Goal: Check status: Verify the current state of an ongoing process or item

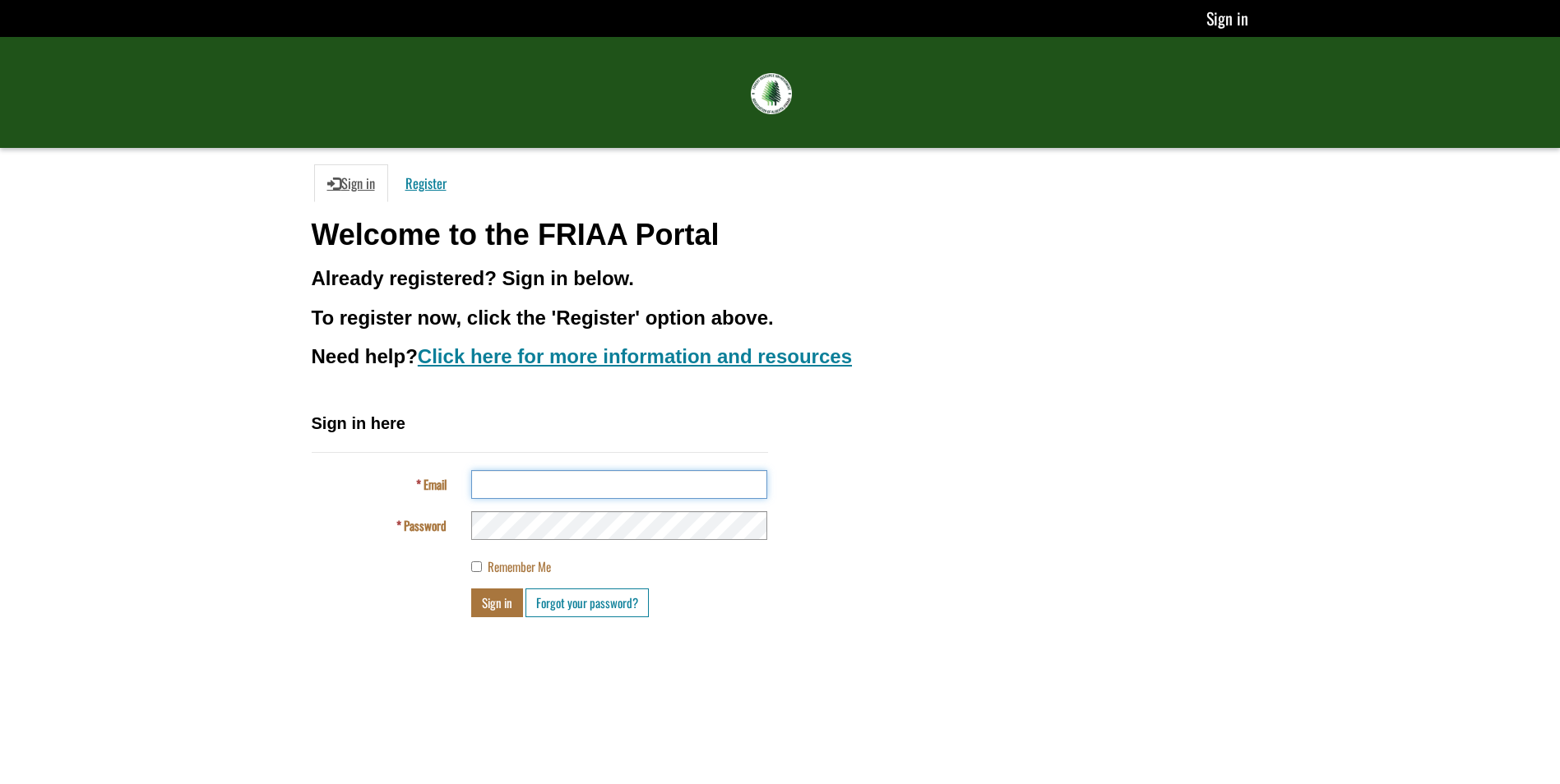
click at [495, 480] on input "Email" at bounding box center [620, 485] width 296 height 29
type input "**********"
click at [495, 600] on button "Sign in" at bounding box center [497, 603] width 52 height 29
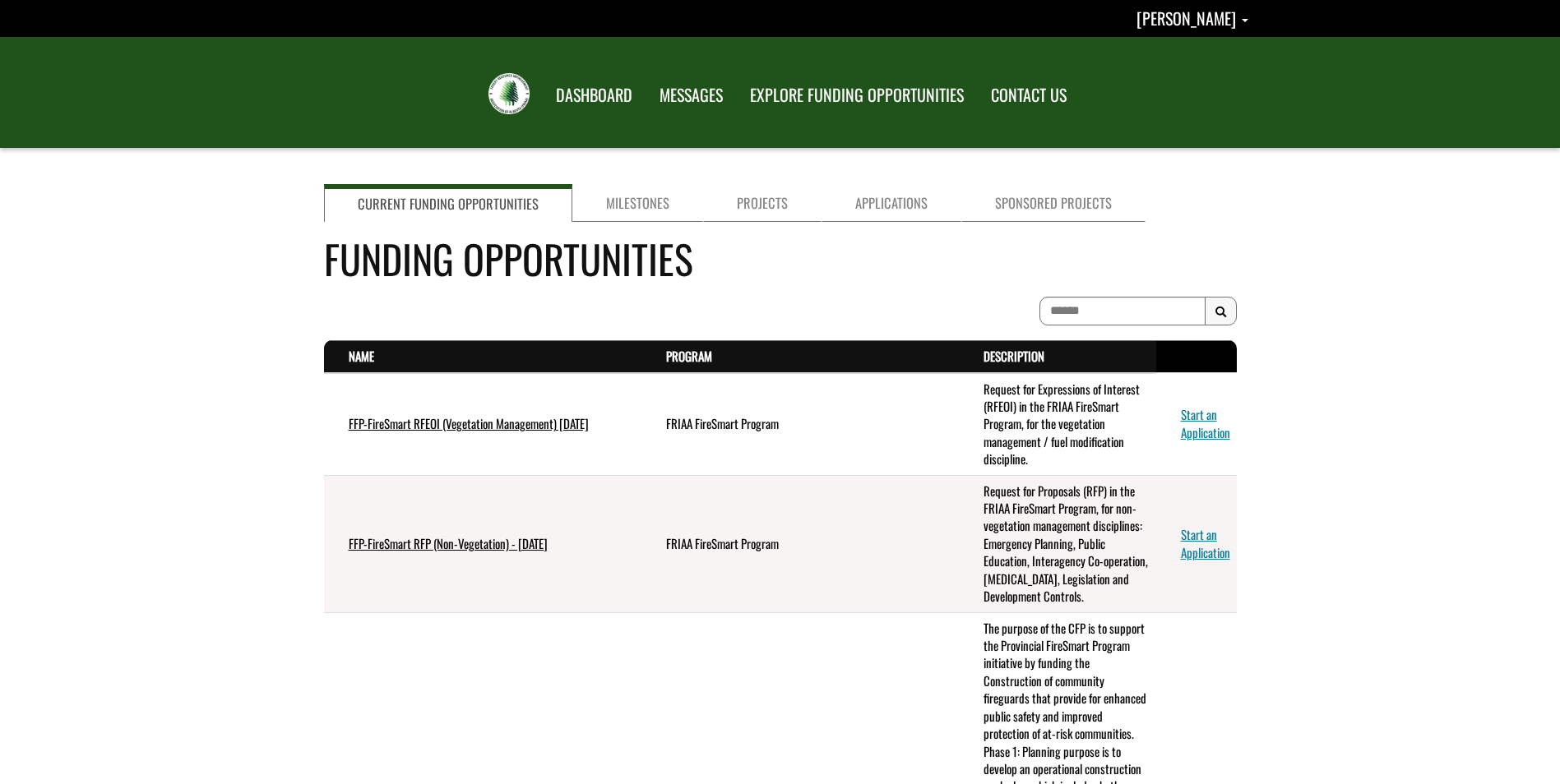
click at [755, 190] on link "Projects" at bounding box center [762, 203] width 118 height 38
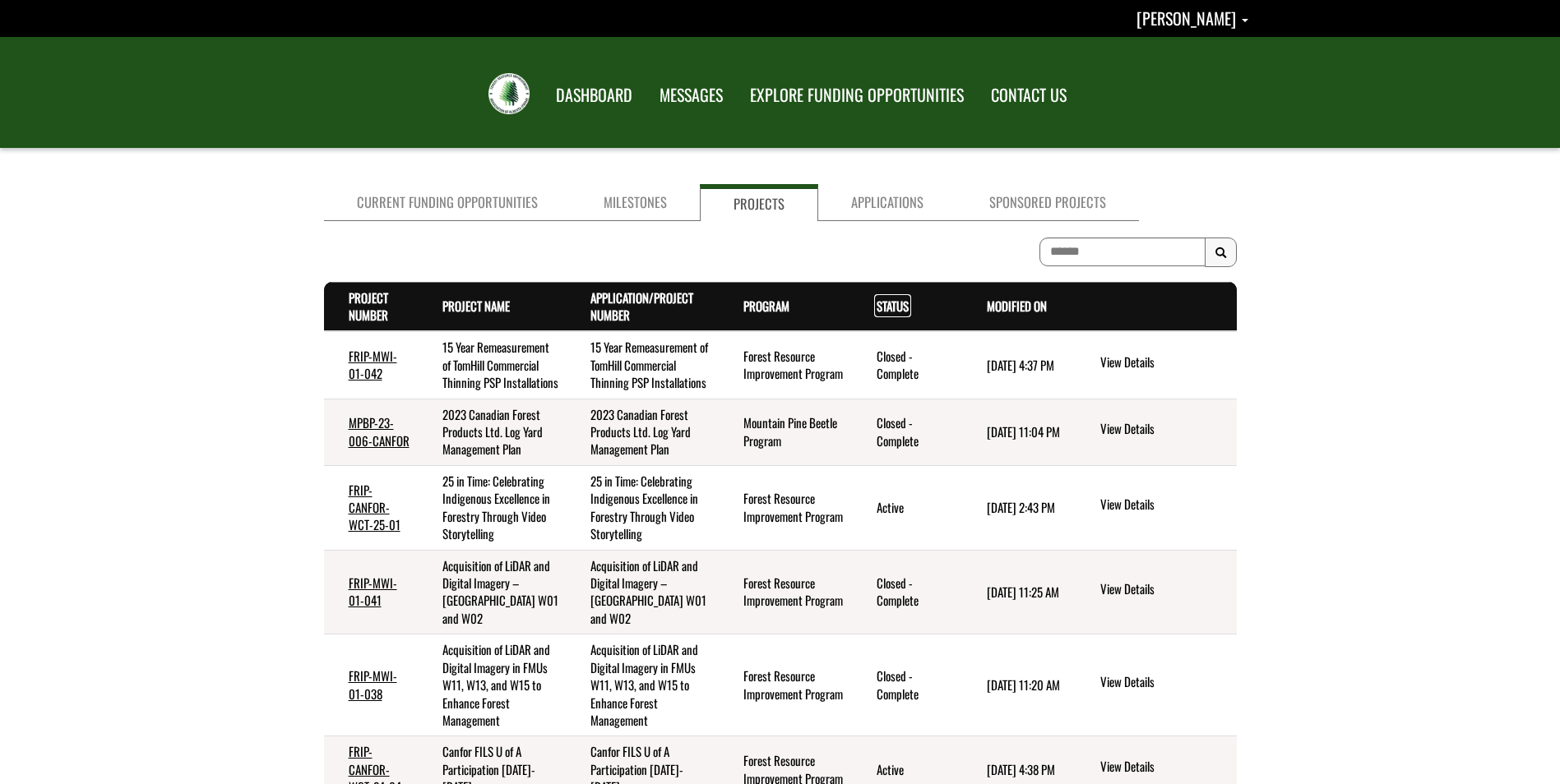
click at [882, 315] on th "Status . sort descending" at bounding box center [907, 307] width 110 height 49
click at [880, 304] on link "Status . sort descending" at bounding box center [892, 306] width 32 height 18
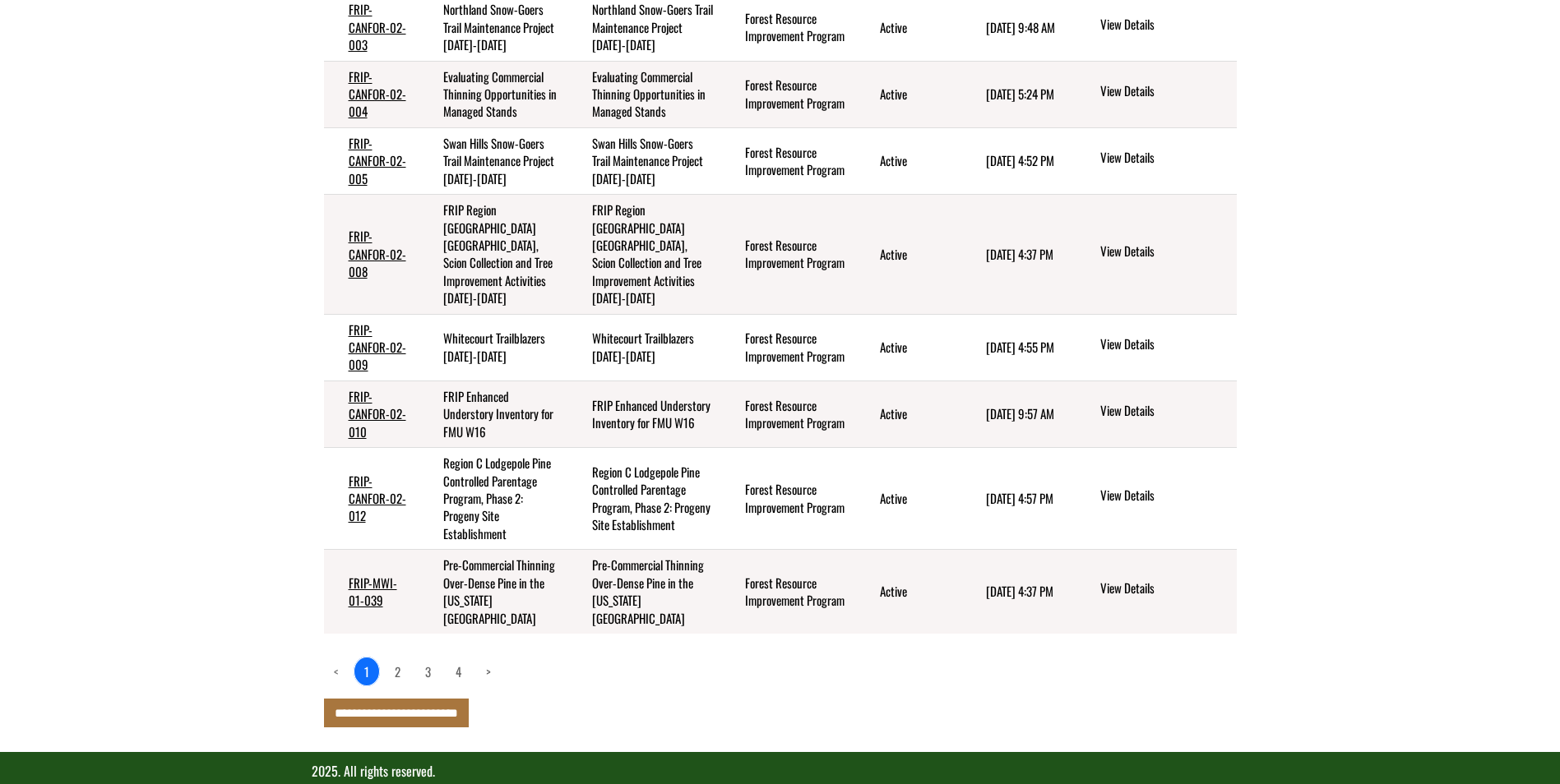
scroll to position [494, 0]
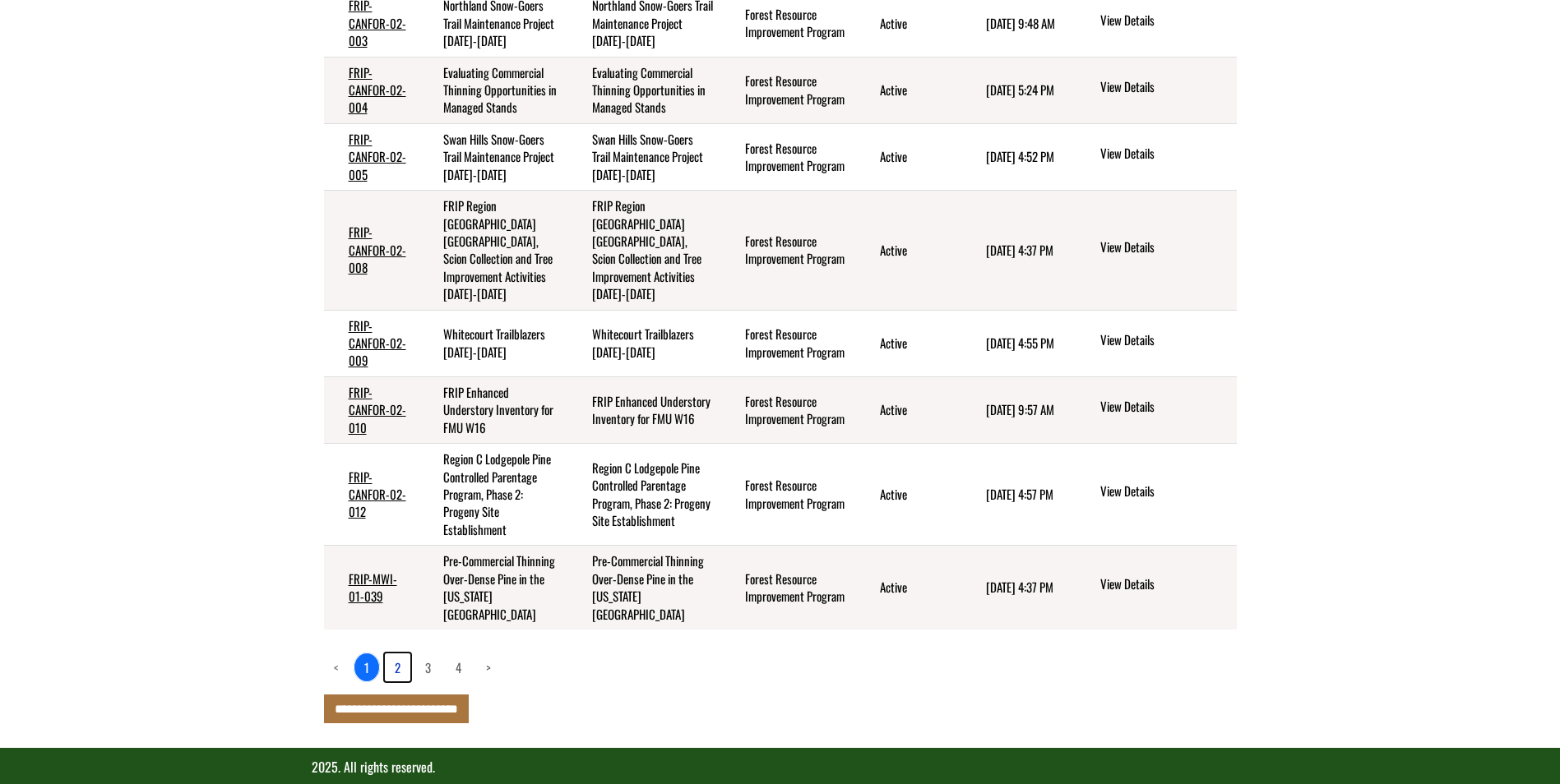
click at [400, 654] on link "2" at bounding box center [397, 668] width 26 height 28
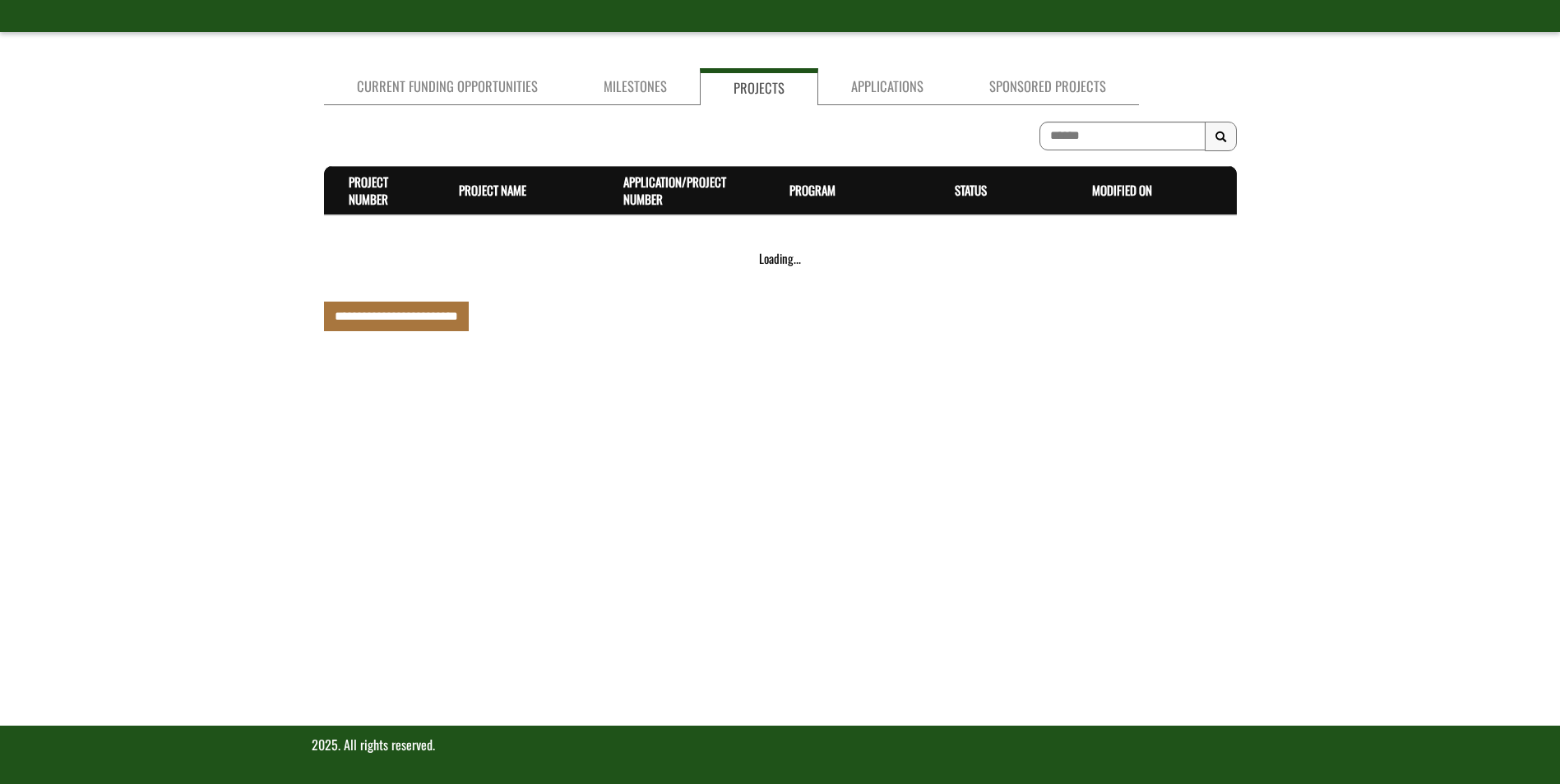
scroll to position [322, 0]
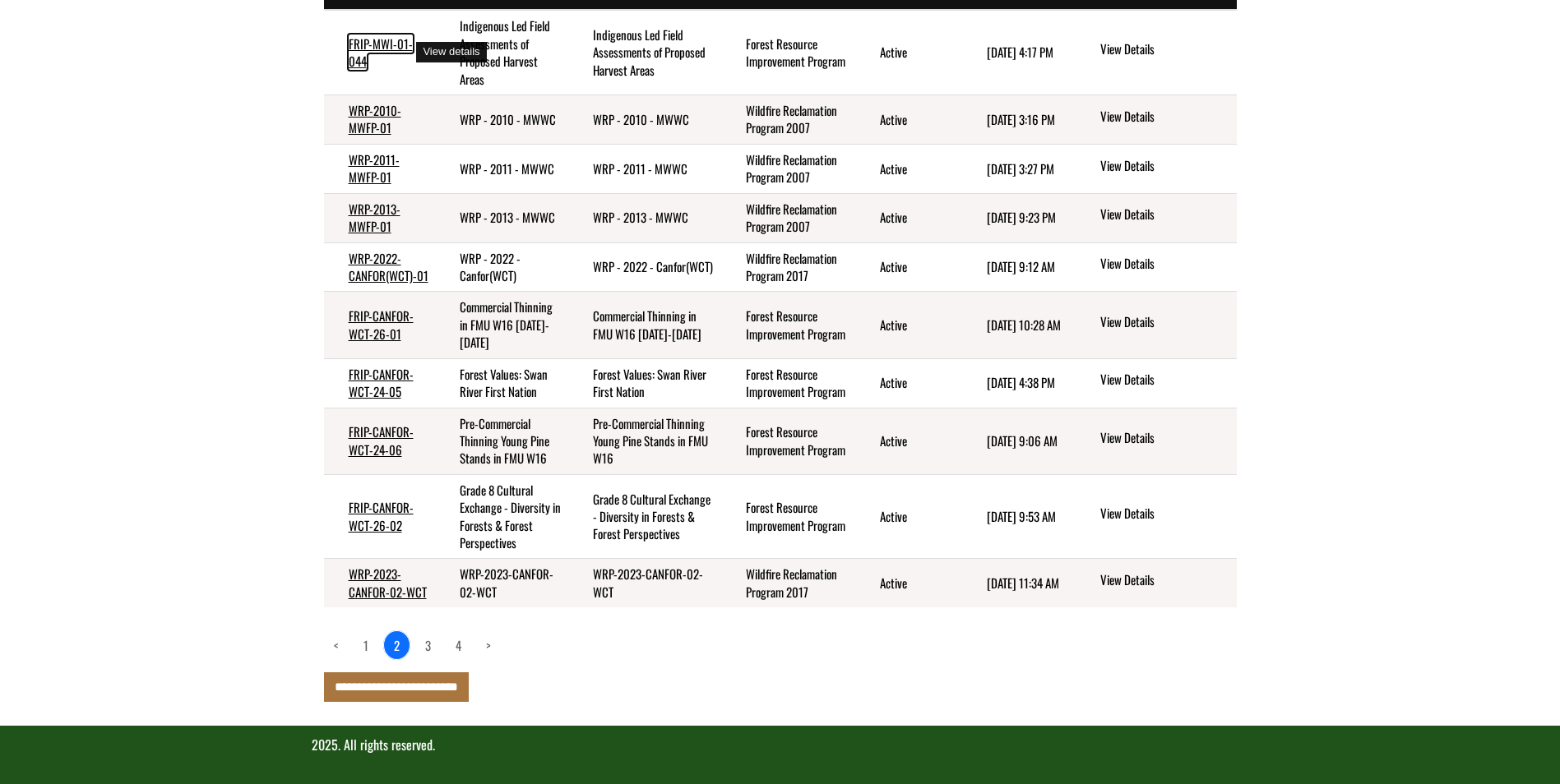
click at [377, 50] on link "FRIP-MWI-01-044" at bounding box center [381, 52] width 64 height 35
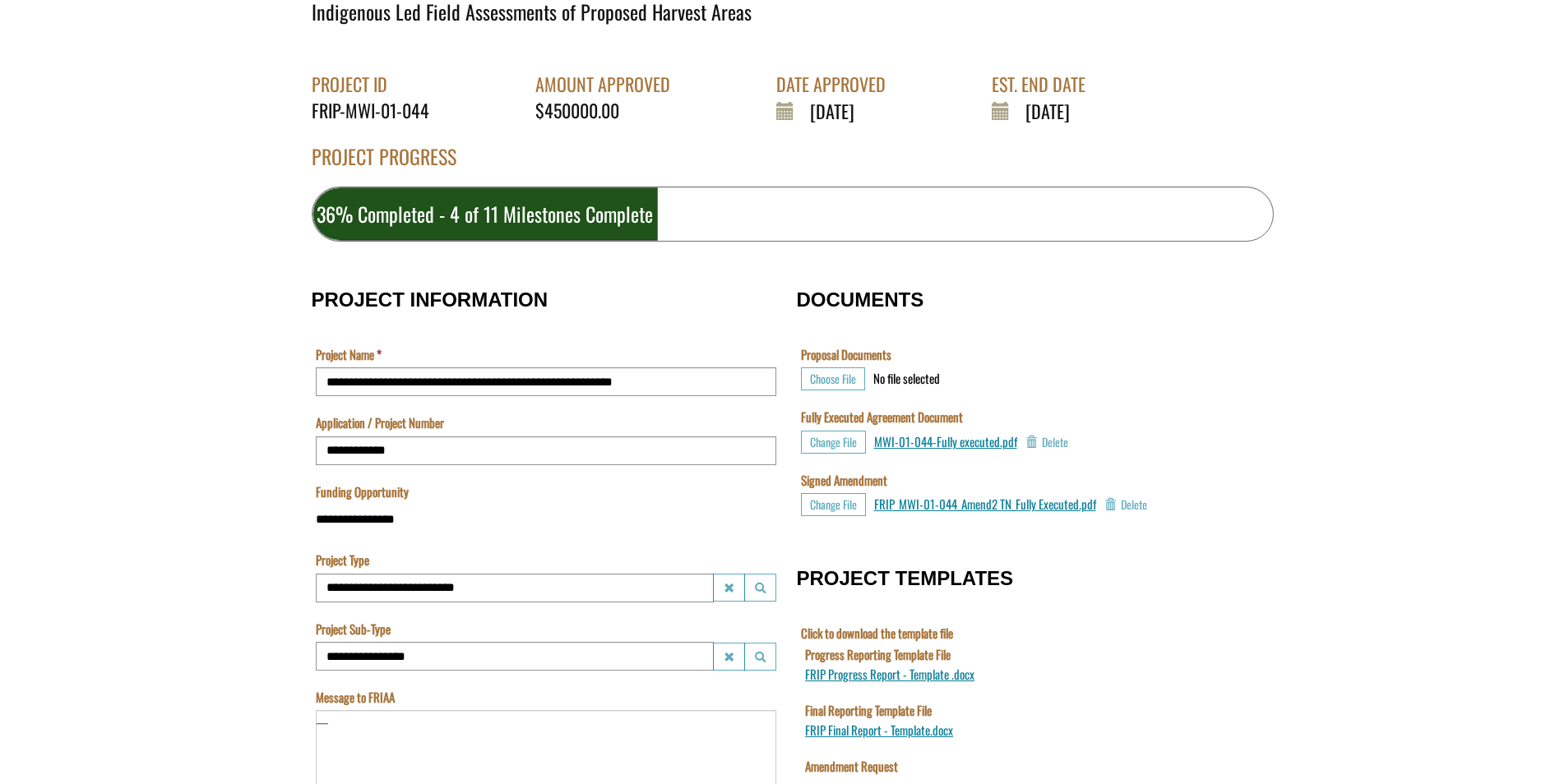
scroll to position [165, 0]
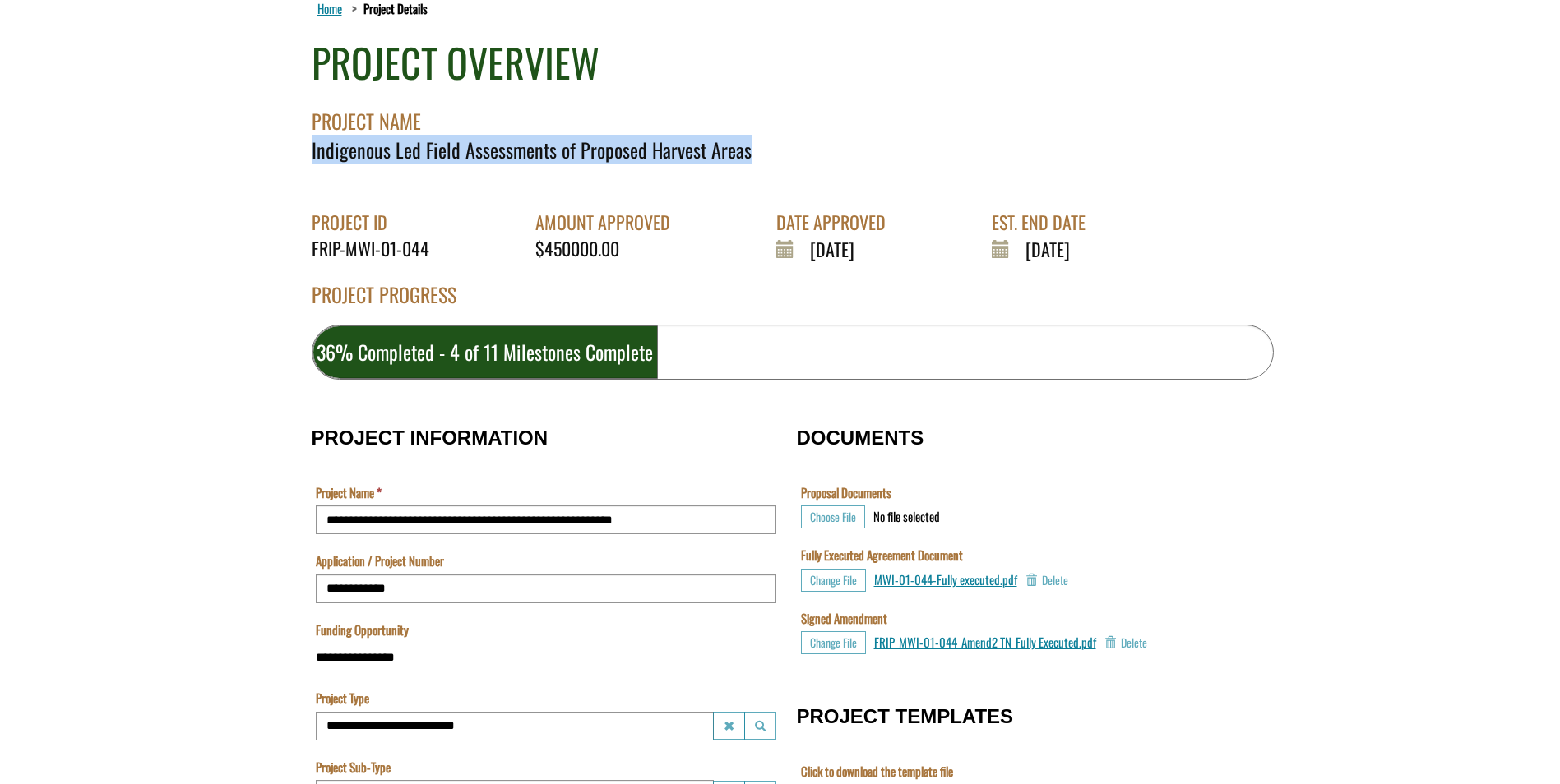
drag, startPoint x: 744, startPoint y: 152, endPoint x: 281, endPoint y: 148, distance: 463.0
copy div "Indigenous Led Field Assessments of Proposed Harvest Areas"
